Goal: Task Accomplishment & Management: Manage account settings

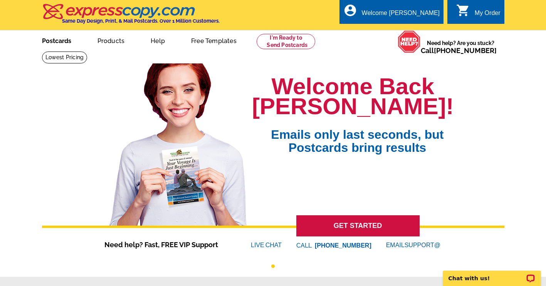
click at [64, 43] on link "Postcards" at bounding box center [57, 40] width 54 height 18
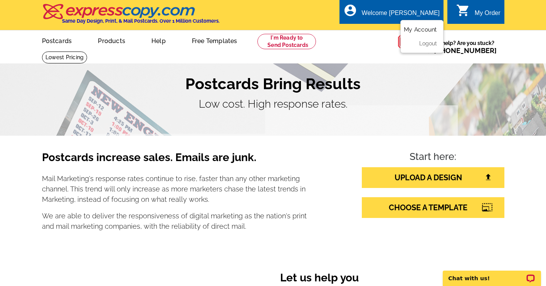
click at [417, 29] on link "My Account" at bounding box center [419, 29] width 33 height 7
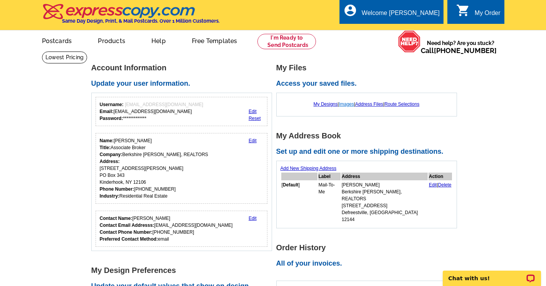
click at [343, 105] on link "Images" at bounding box center [345, 104] width 15 height 5
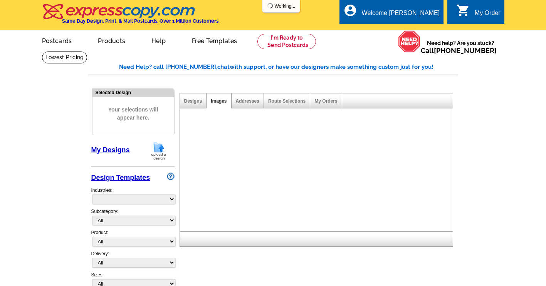
select select "785"
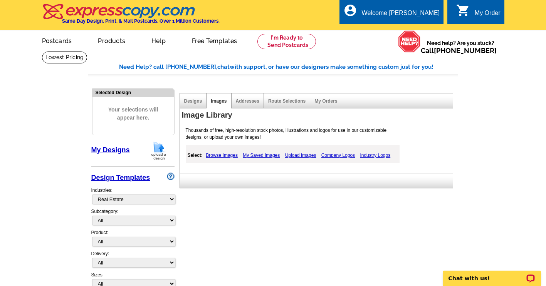
click at [296, 157] on link "Upload Images" at bounding box center [300, 155] width 35 height 9
